Goal: Information Seeking & Learning: Learn about a topic

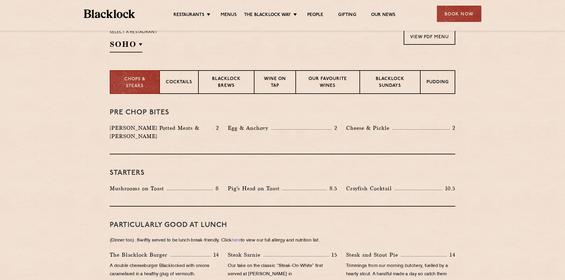
scroll to position [208, 0]
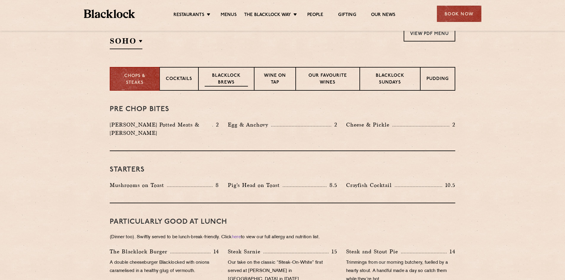
click at [227, 74] on p "Blacklock Brews" at bounding box center [226, 80] width 43 height 14
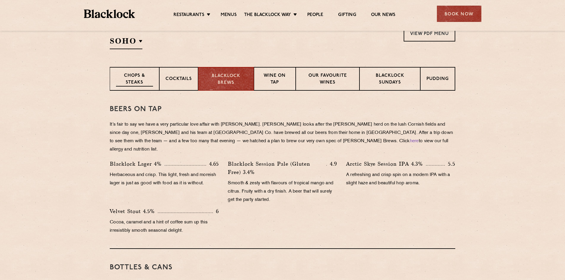
click at [125, 80] on p "Chops & Steaks" at bounding box center [134, 80] width 37 height 14
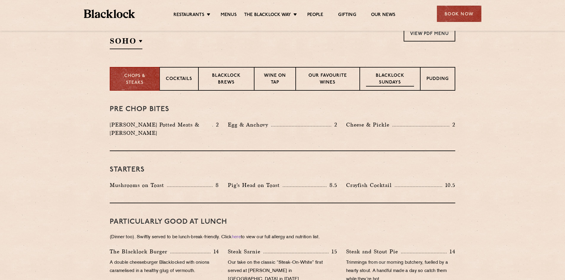
click at [386, 79] on p "Blacklock Sundays" at bounding box center [390, 80] width 48 height 14
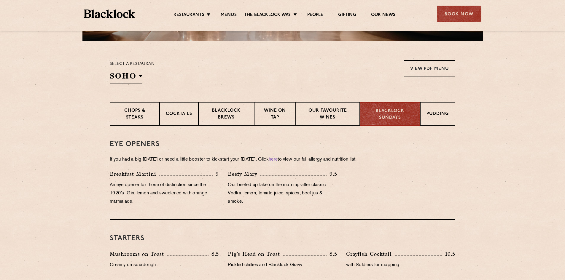
scroll to position [178, 0]
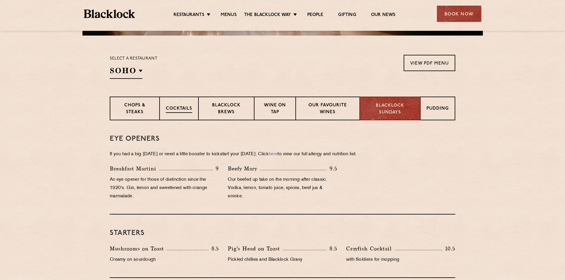
click at [175, 107] on p "Cocktails" at bounding box center [179, 109] width 26 height 7
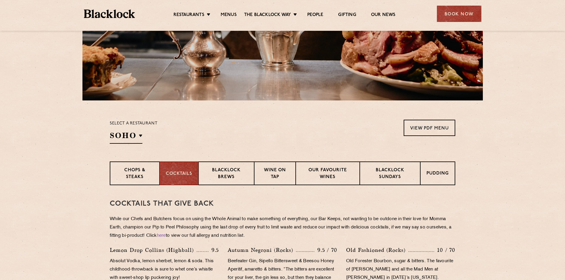
scroll to position [119, 0]
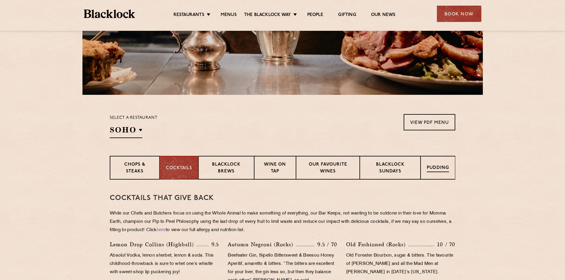
click at [446, 166] on p "Pudding" at bounding box center [438, 168] width 22 height 7
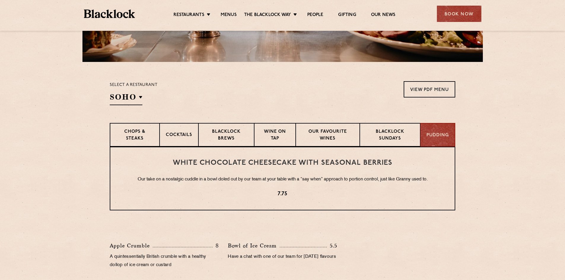
scroll to position [89, 0]
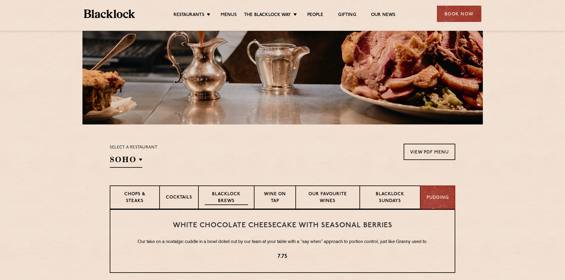
click at [224, 196] on p "Blacklock Brews" at bounding box center [226, 198] width 43 height 14
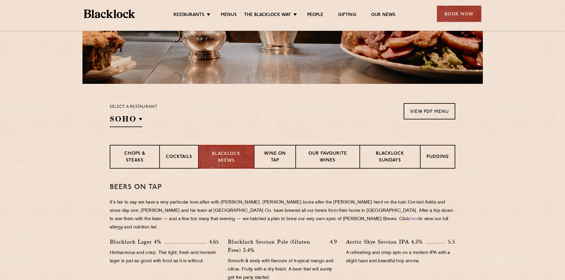
scroll to position [157, 0]
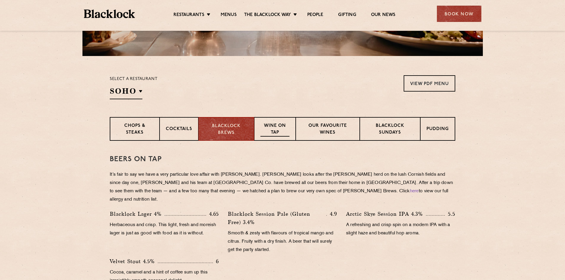
click at [277, 133] on p "Wine on Tap" at bounding box center [274, 130] width 29 height 14
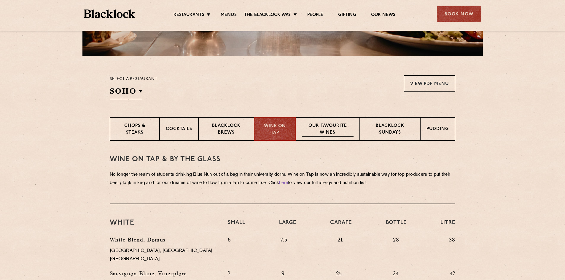
click at [332, 131] on p "Our favourite wines" at bounding box center [327, 130] width 51 height 14
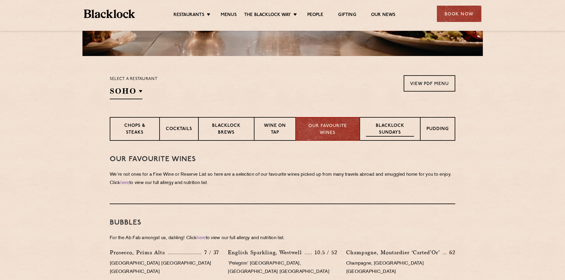
click at [380, 127] on p "Blacklock Sundays" at bounding box center [390, 130] width 48 height 14
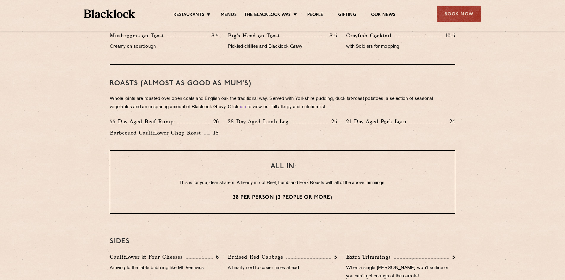
scroll to position [306, 0]
